Goal: Check status: Check status

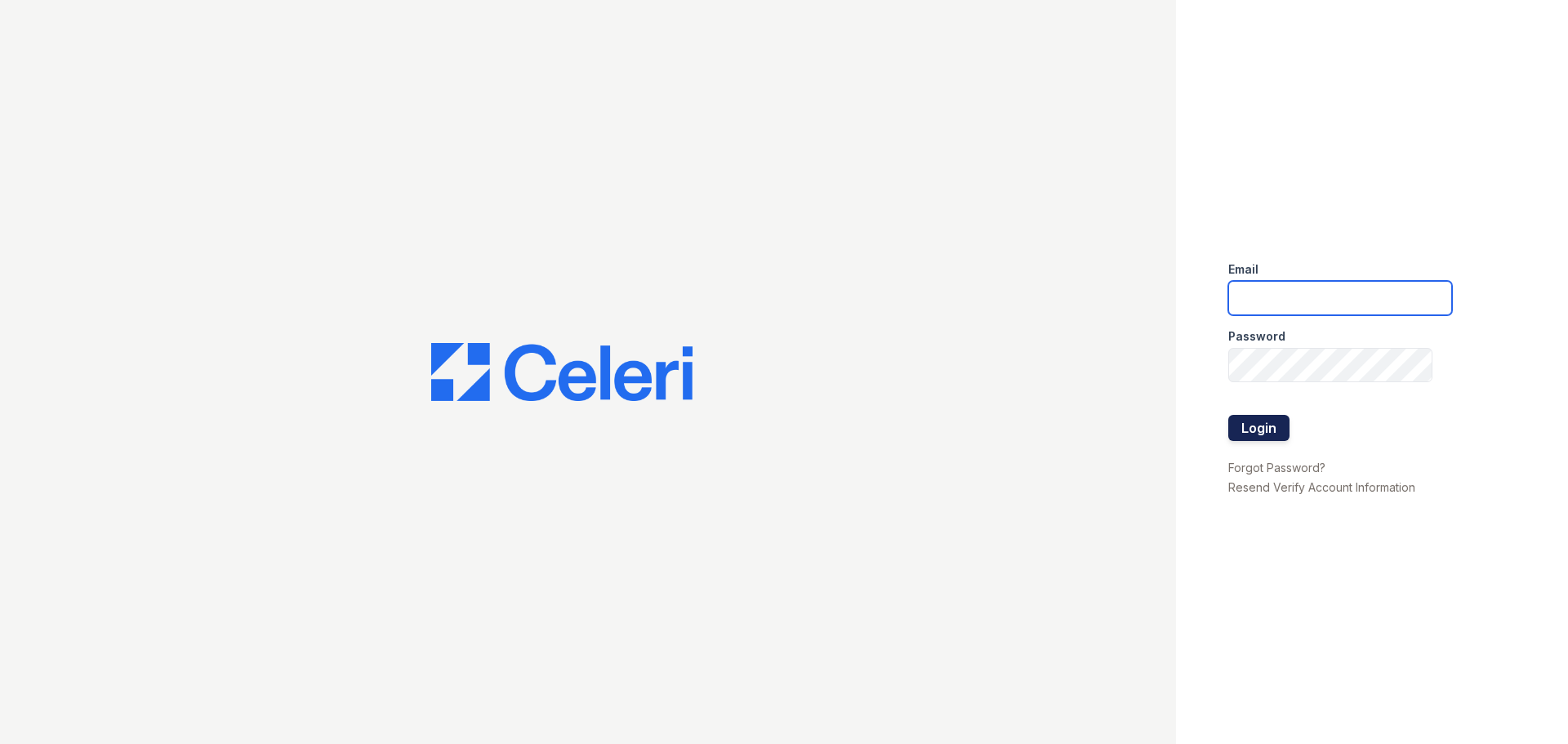
type input "[EMAIL_ADDRESS][DOMAIN_NAME]"
click at [1270, 431] on button "Login" at bounding box center [1259, 428] width 62 height 26
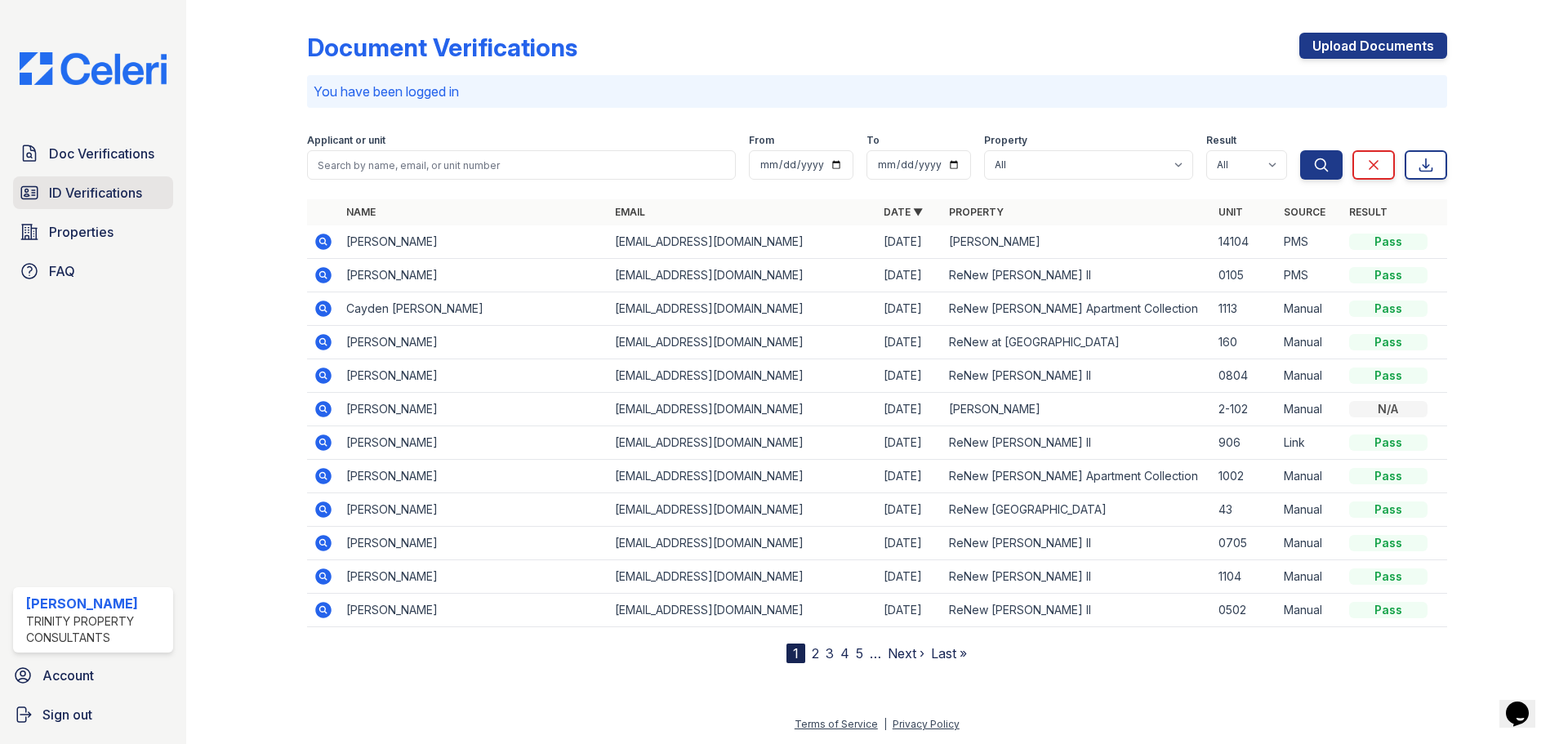
click at [121, 193] on span "ID Verifications" at bounding box center [95, 192] width 93 height 20
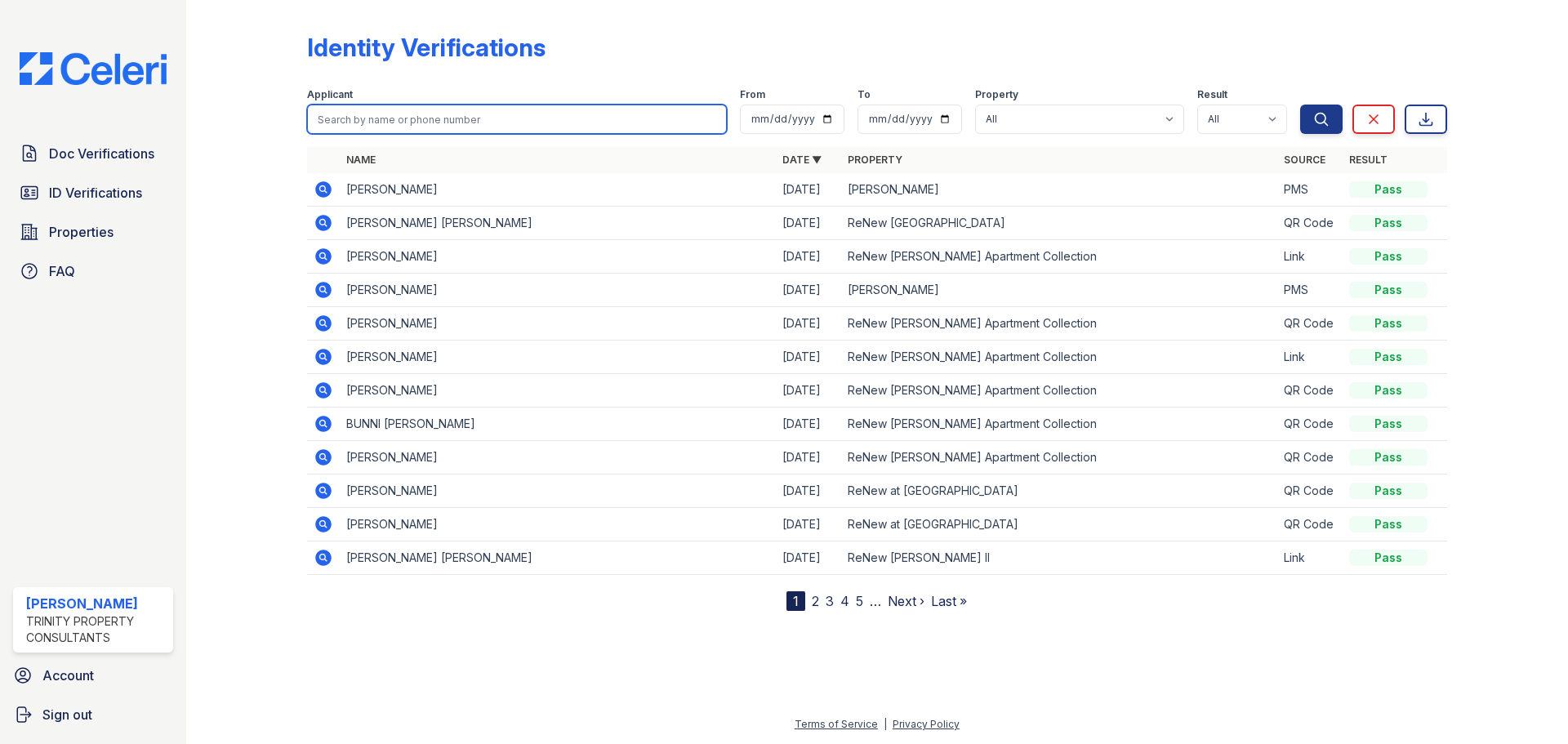
click at [386, 128] on input "search" at bounding box center [517, 119] width 420 height 29
type input "nuvia"
click at [1300, 104] on button "Search" at bounding box center [1322, 119] width 43 height 29
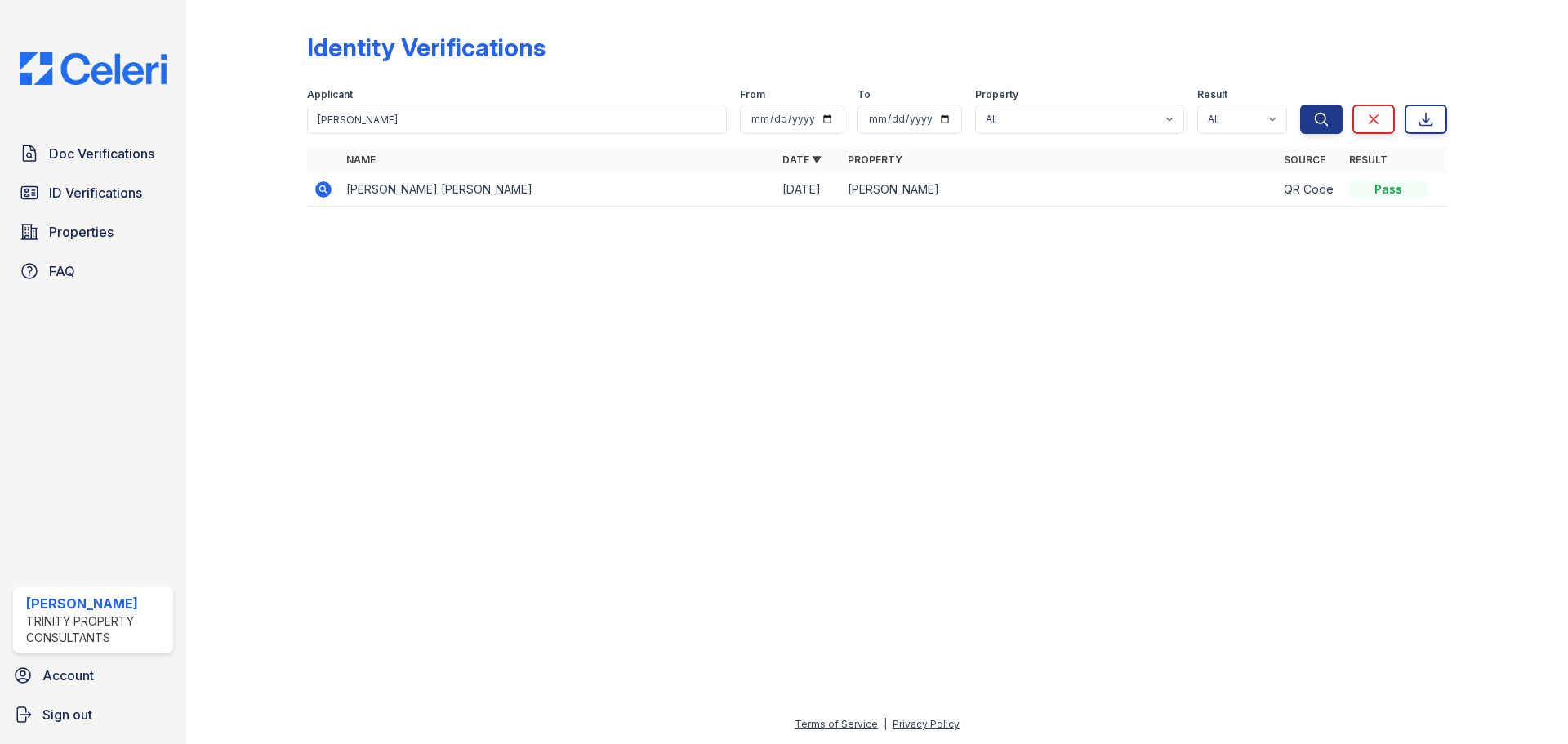
click at [325, 187] on icon at bounding box center [323, 189] width 20 height 20
